Goal: Information Seeking & Learning: Check status

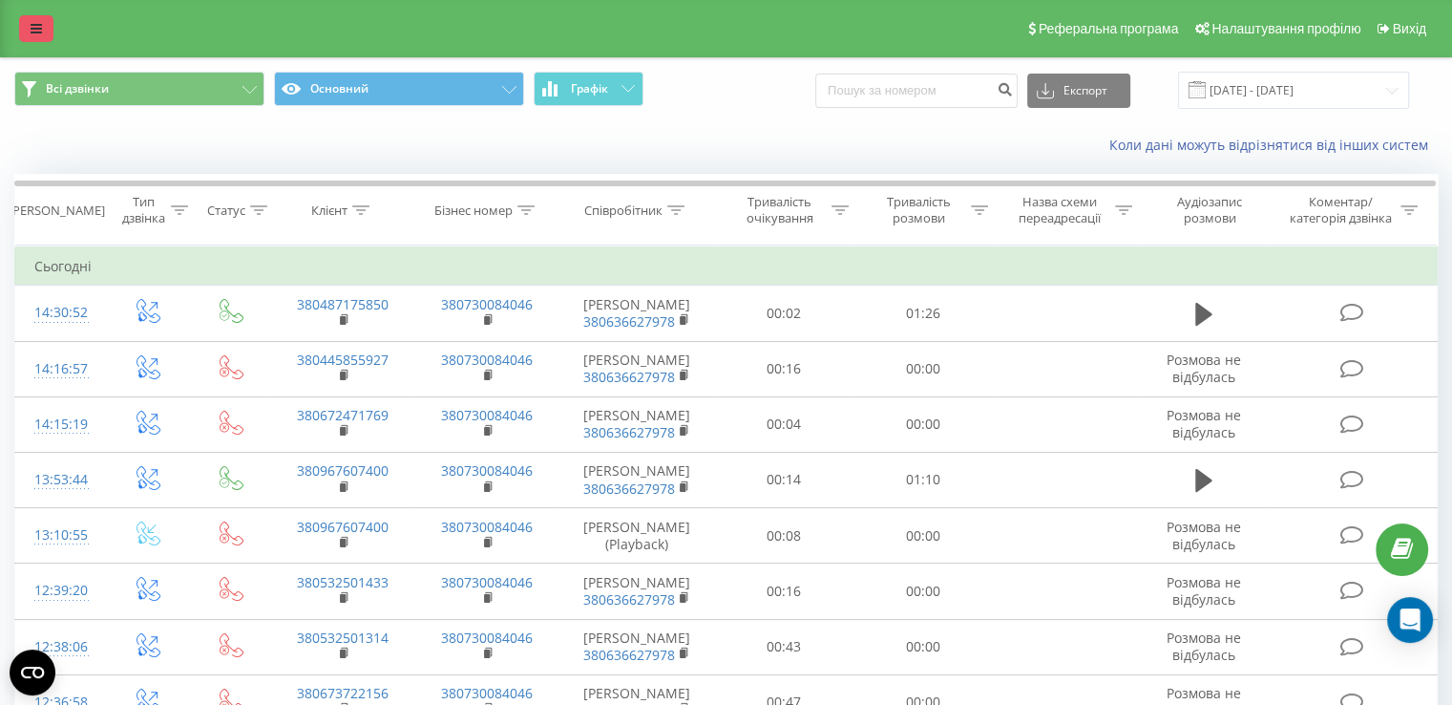
click at [31, 35] on icon at bounding box center [36, 28] width 11 height 13
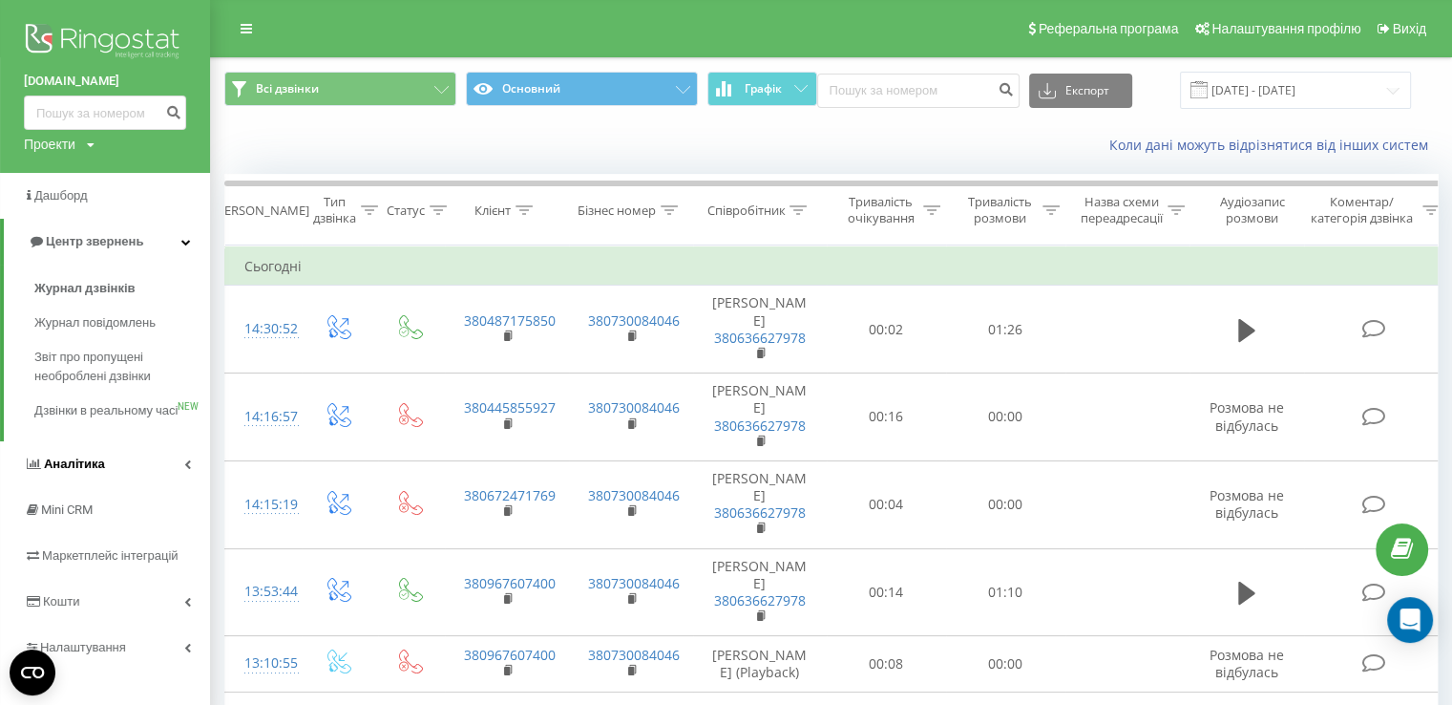
click at [78, 471] on span "Аналiтика" at bounding box center [74, 463] width 61 height 14
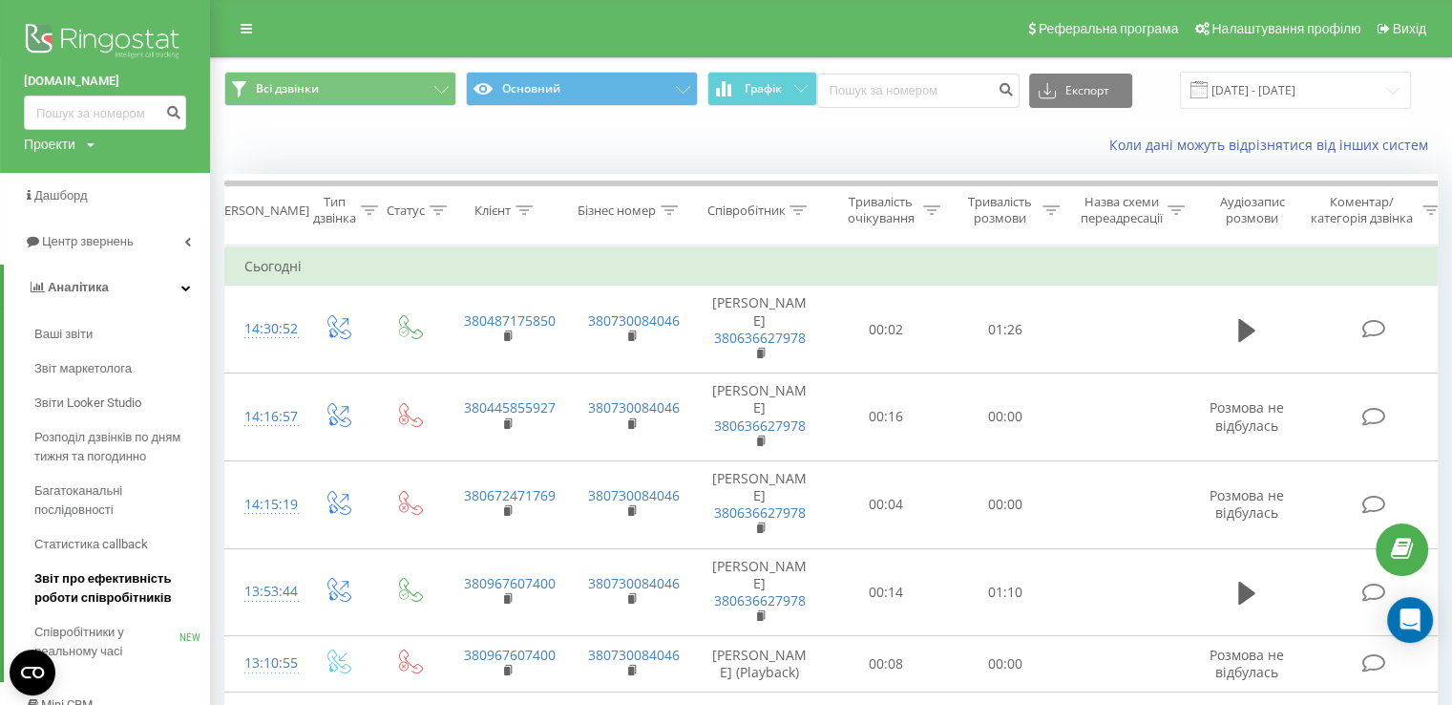
click at [112, 582] on span "Звіт про ефективність роботи співробітників" at bounding box center [117, 588] width 166 height 38
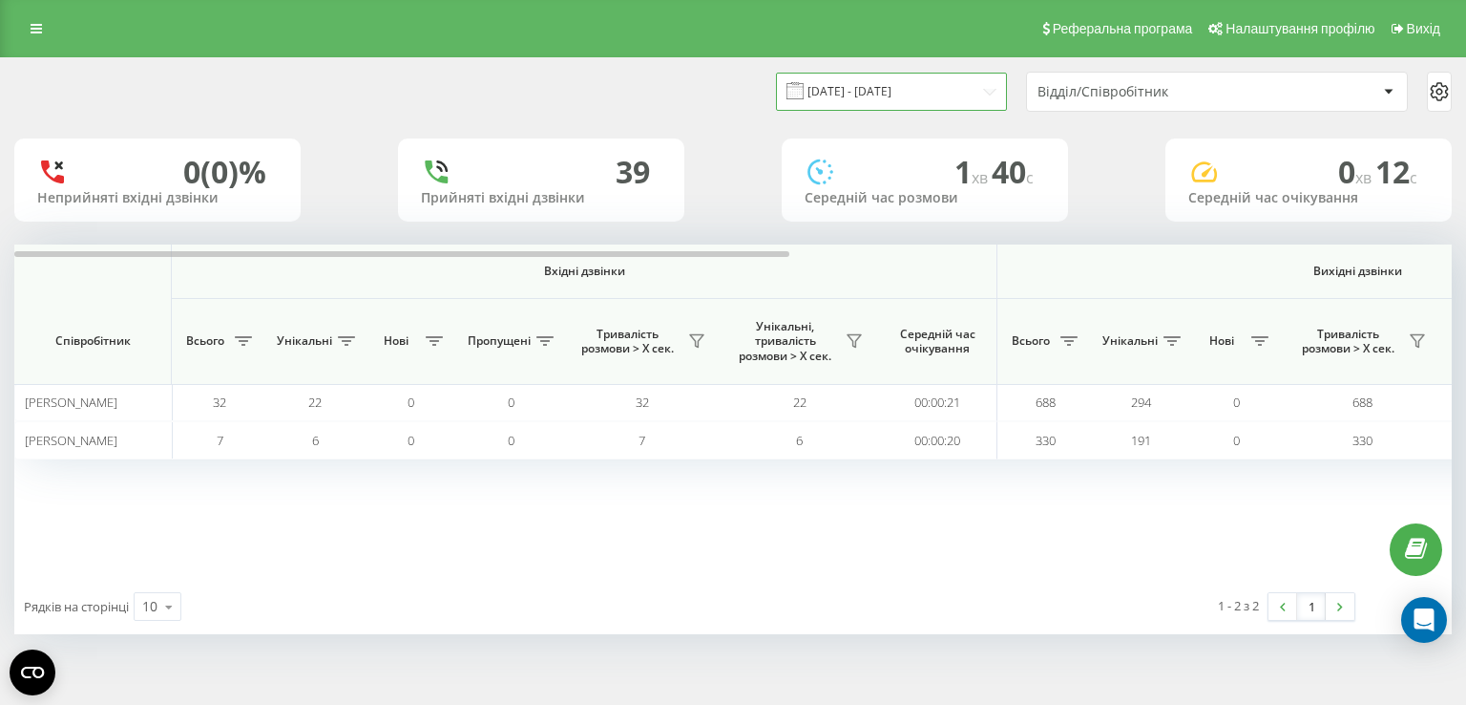
drag, startPoint x: 929, startPoint y: 81, endPoint x: 919, endPoint y: 90, distance: 12.8
click at [926, 83] on input "[DATE] - [DATE]" at bounding box center [891, 91] width 231 height 37
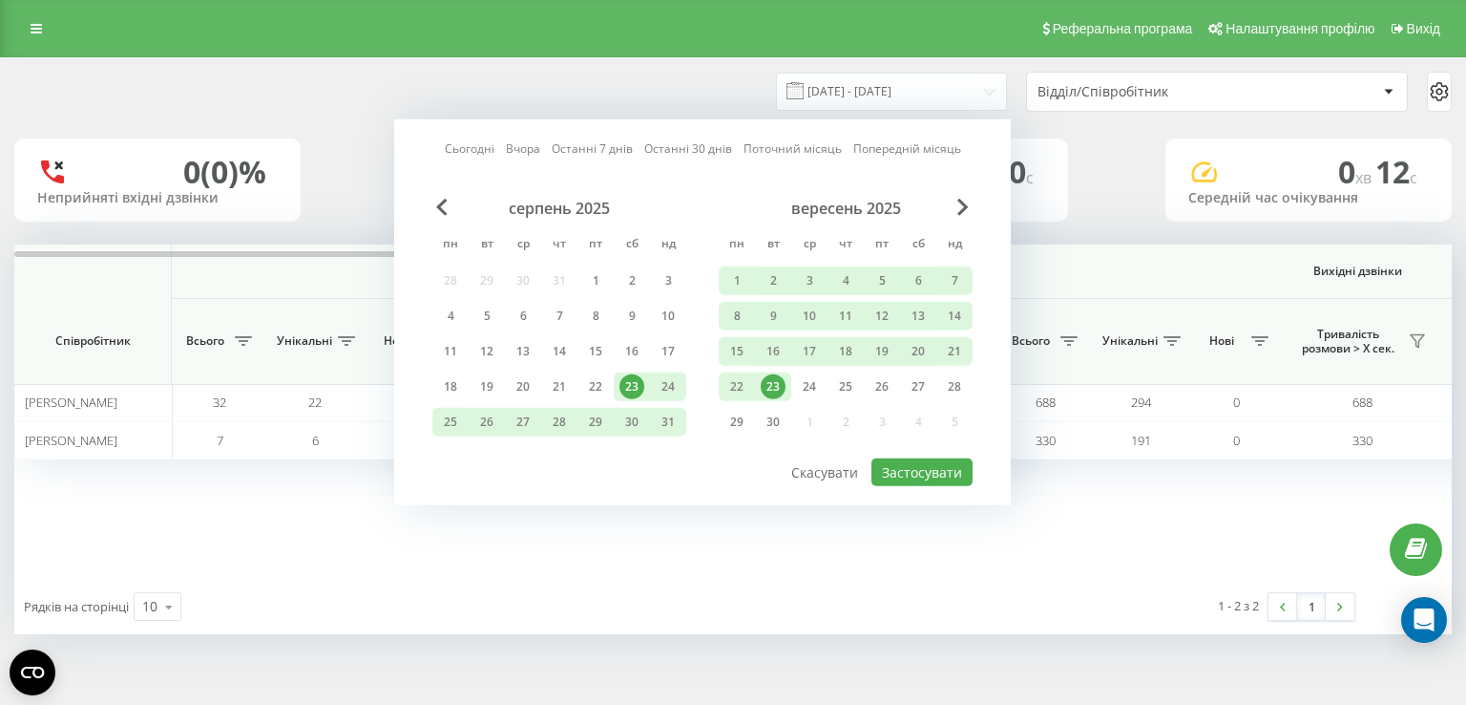
click at [474, 144] on link "Сьогодні" at bounding box center [470, 148] width 50 height 18
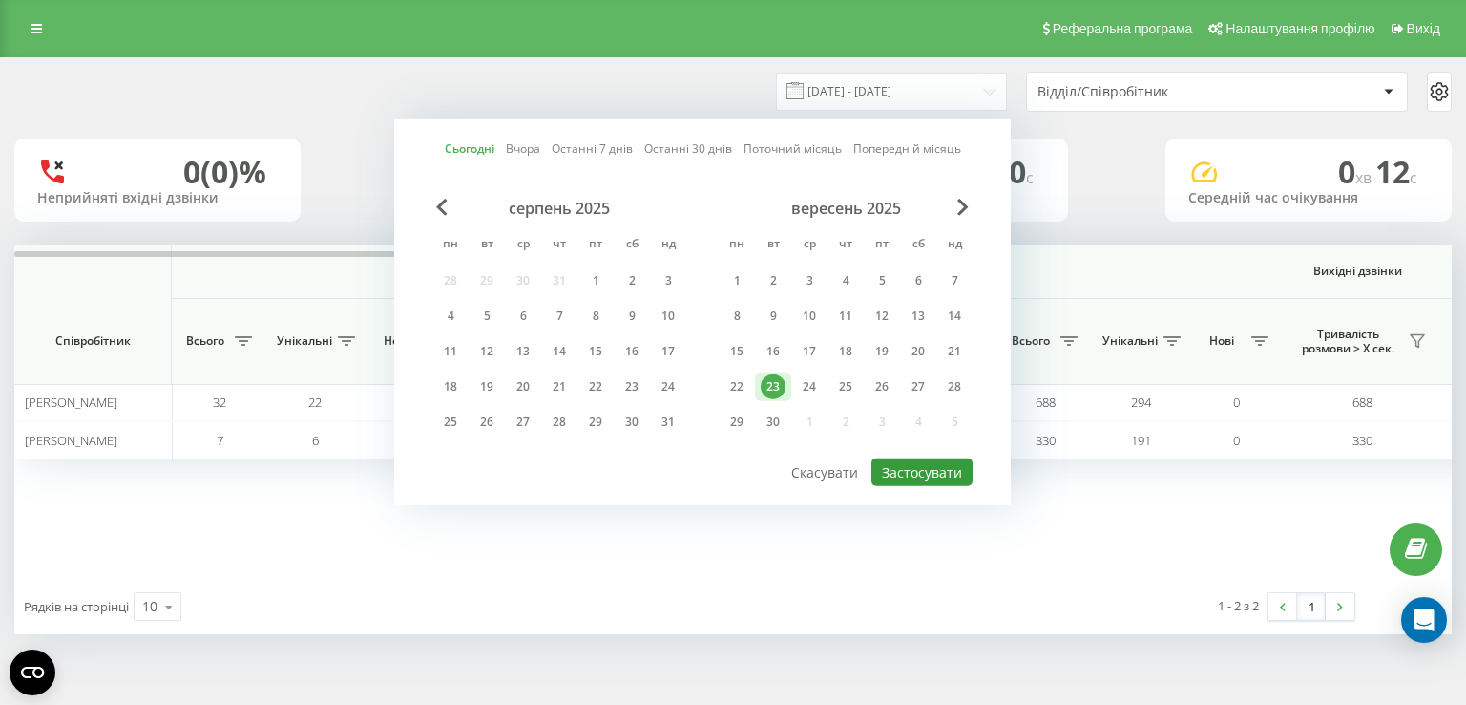
click at [905, 471] on button "Застосувати" at bounding box center [922, 472] width 101 height 28
type input "23.09.2025 - 23.09.2025"
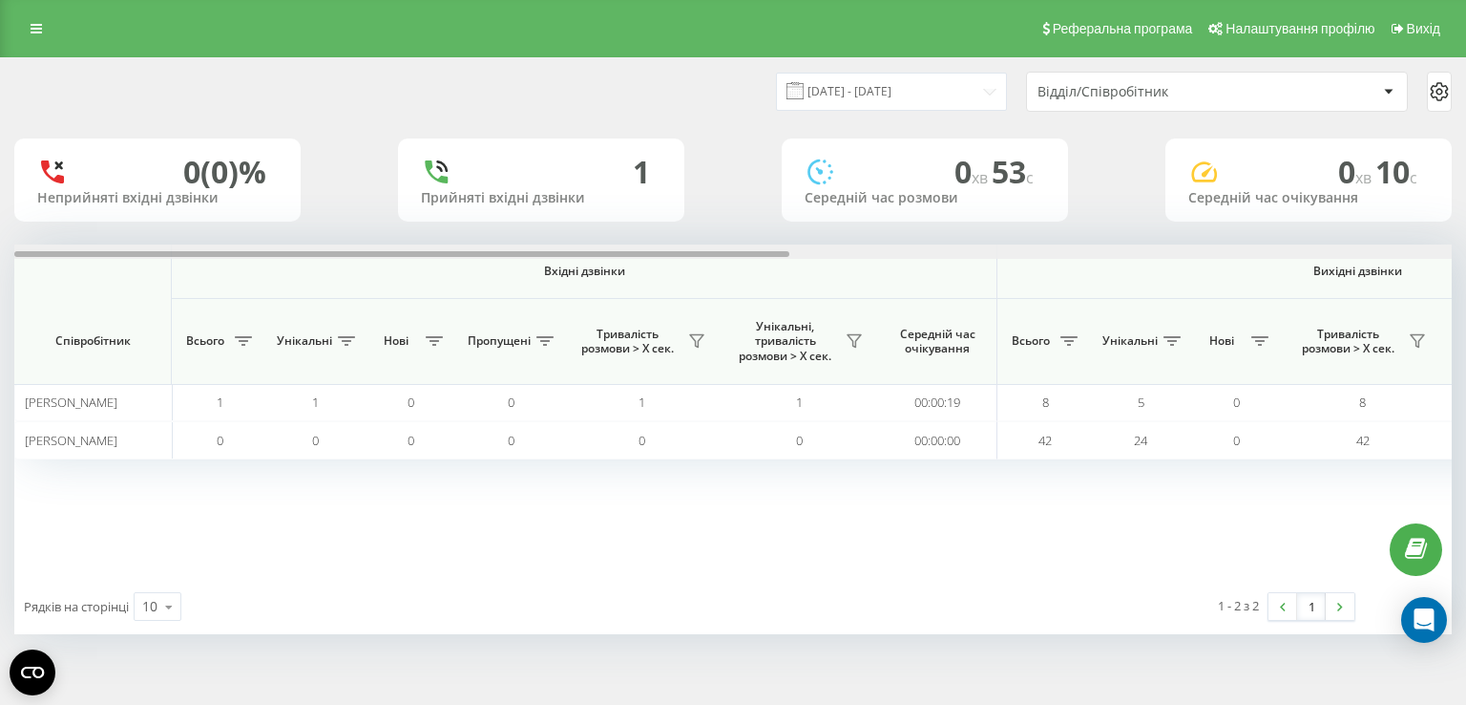
drag, startPoint x: 698, startPoint y: 253, endPoint x: 0, endPoint y: 400, distance: 713.2
click at [0, 400] on div "23.09.2025 - 23.09.2025 Відділ/Співробітник 0 (0)% Неприйняті вхідні дзвінки 1 …" at bounding box center [733, 364] width 1466 height 615
